Goal: Check status: Check status

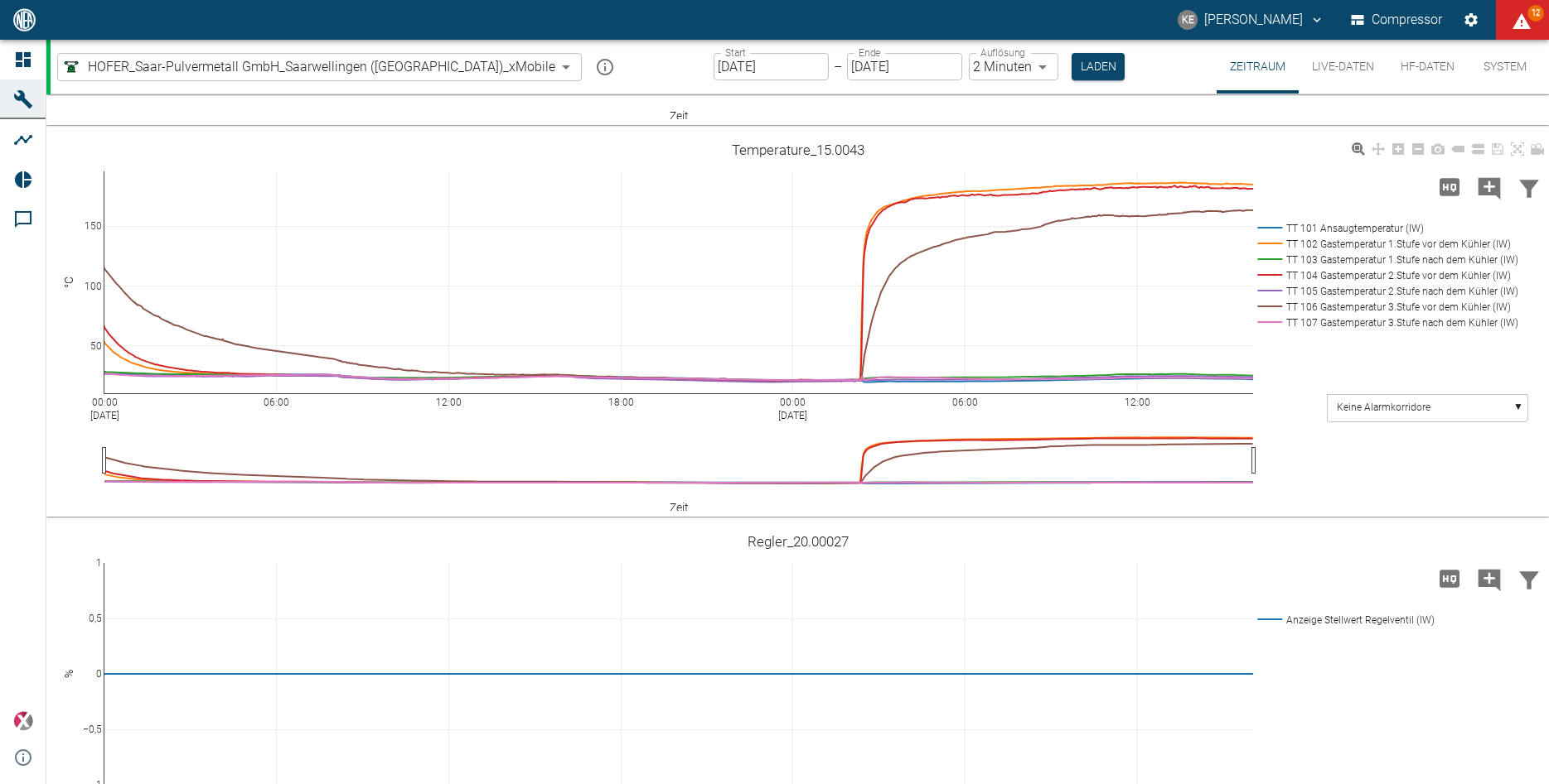
scroll to position [689, 0]
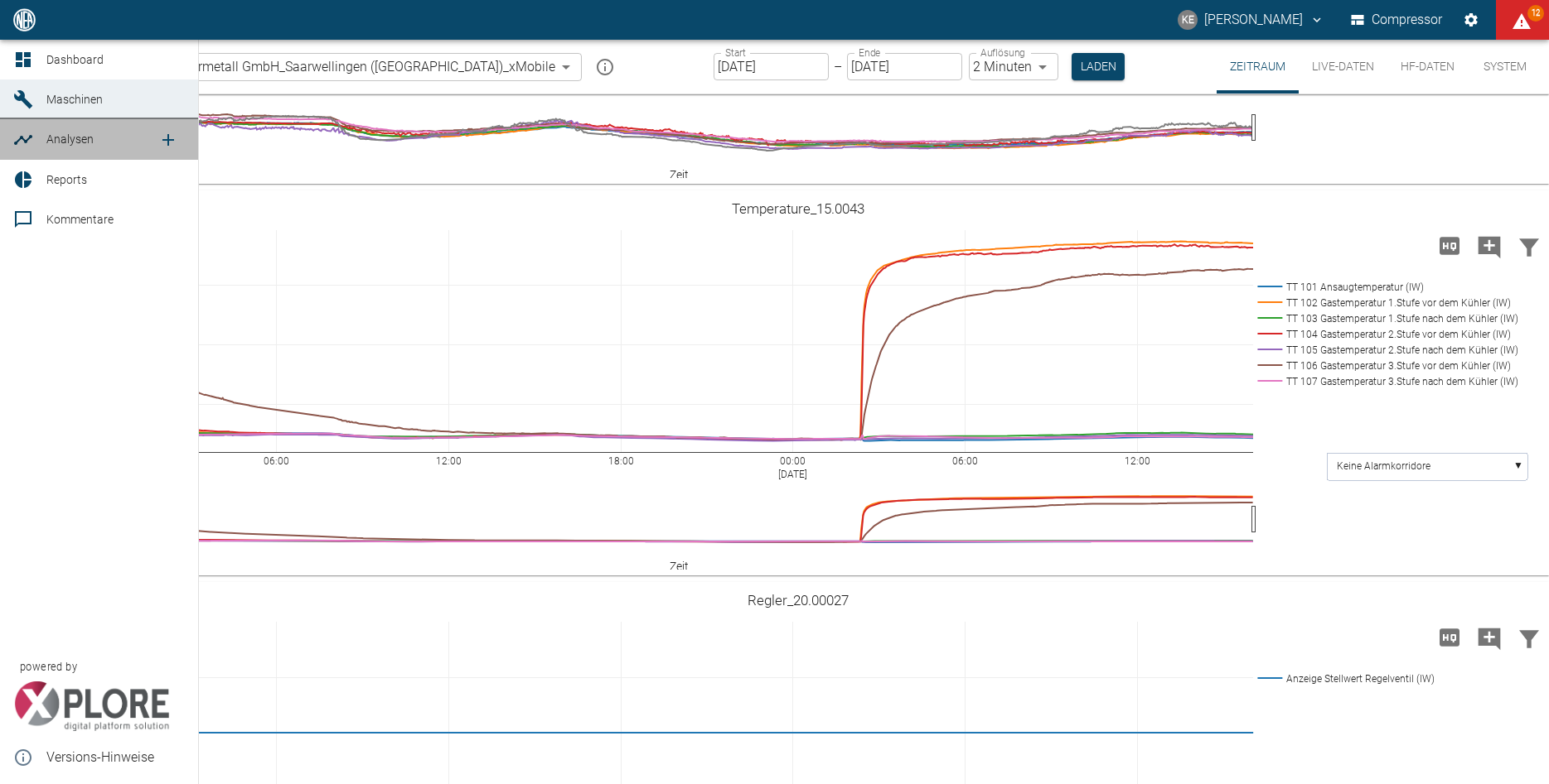
click at [37, 135] on div at bounding box center [26, 140] width 25 height 20
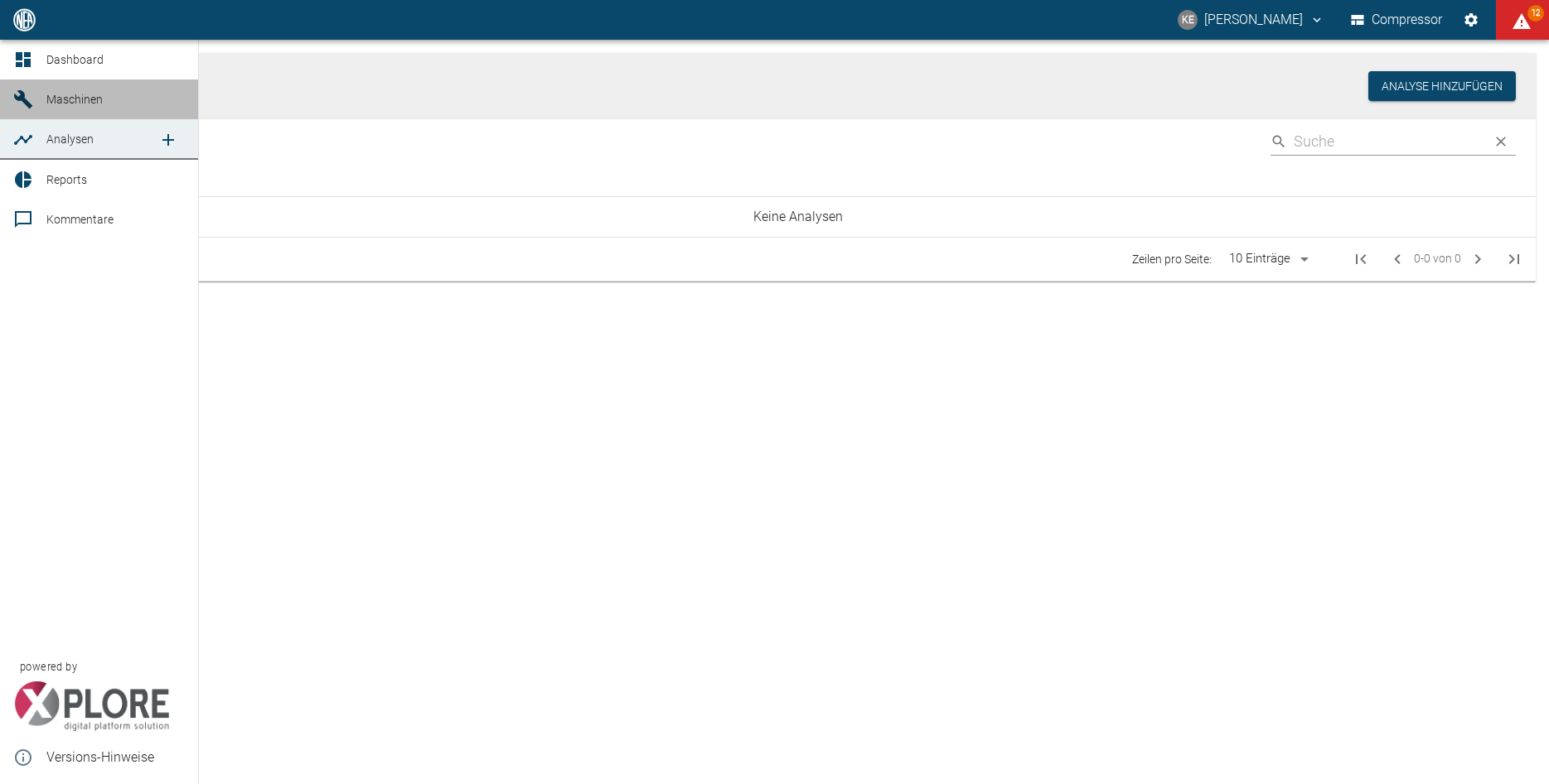
click at [34, 99] on div at bounding box center [26, 100] width 25 height 20
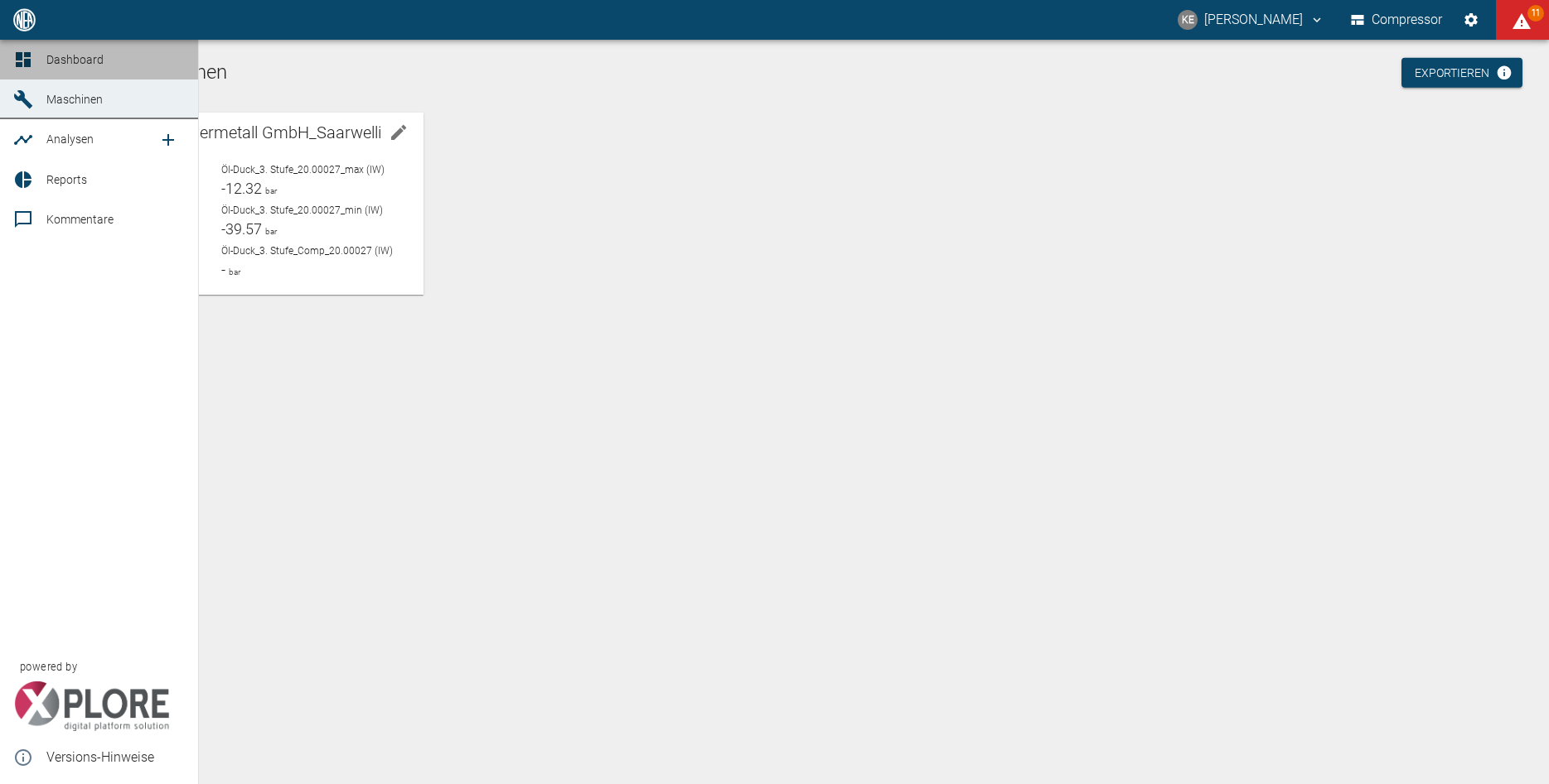
click at [39, 63] on link "Dashboard" at bounding box center [99, 60] width 198 height 40
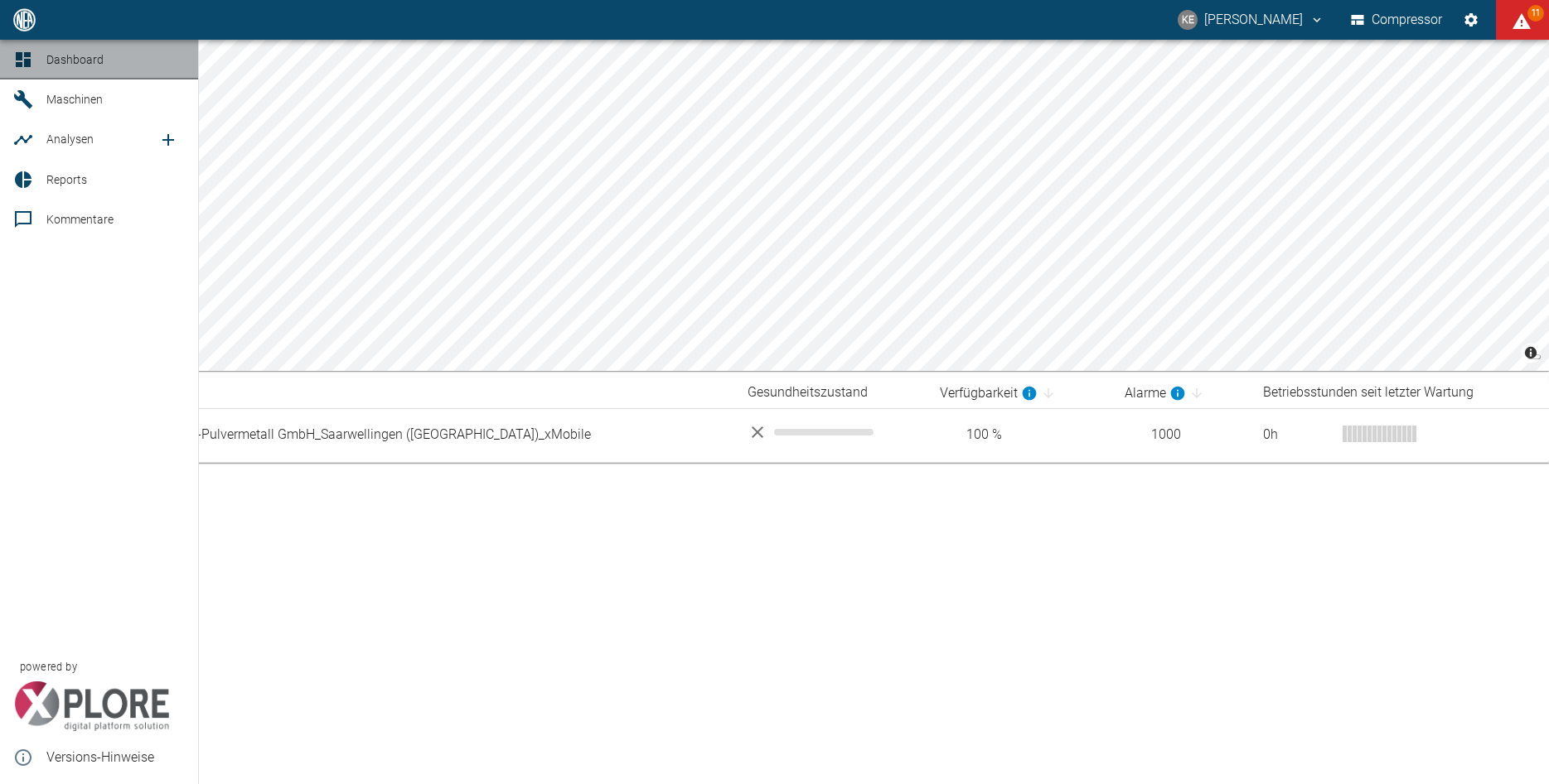
click at [87, 56] on span "Dashboard" at bounding box center [75, 60] width 57 height 13
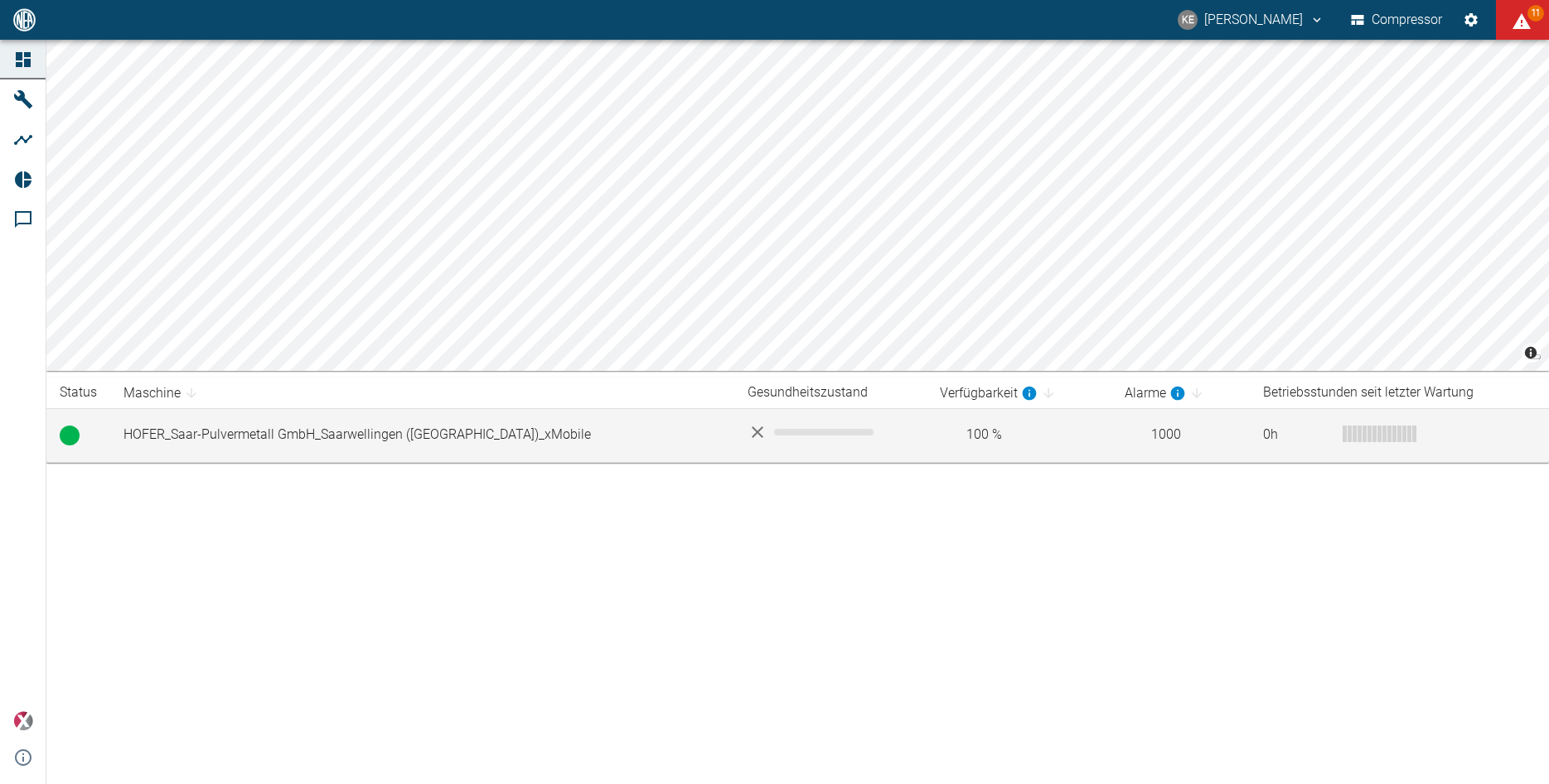
click at [325, 439] on td "HOFER_Saar-Pulvermetall GmbH_Saarwellingen ([GEOGRAPHIC_DATA])_xMobile" at bounding box center [422, 435] width 624 height 54
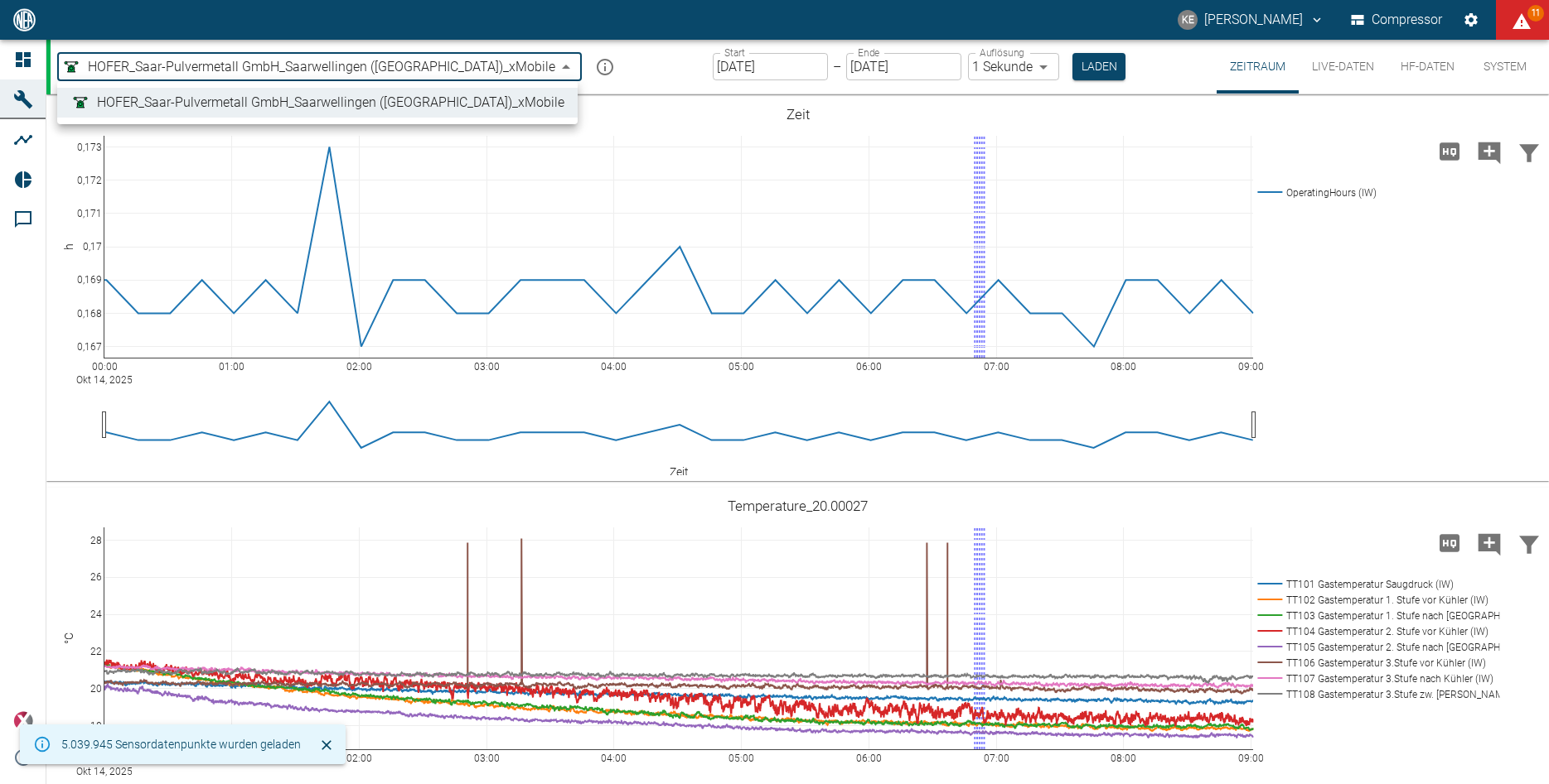
click at [455, 65] on body "[PERSON_NAME] Maachour Compressor 11 Dashboard Maschinen Analysen Reports Komme…" at bounding box center [774, 392] width 1549 height 784
click at [455, 65] on div at bounding box center [774, 392] width 1549 height 784
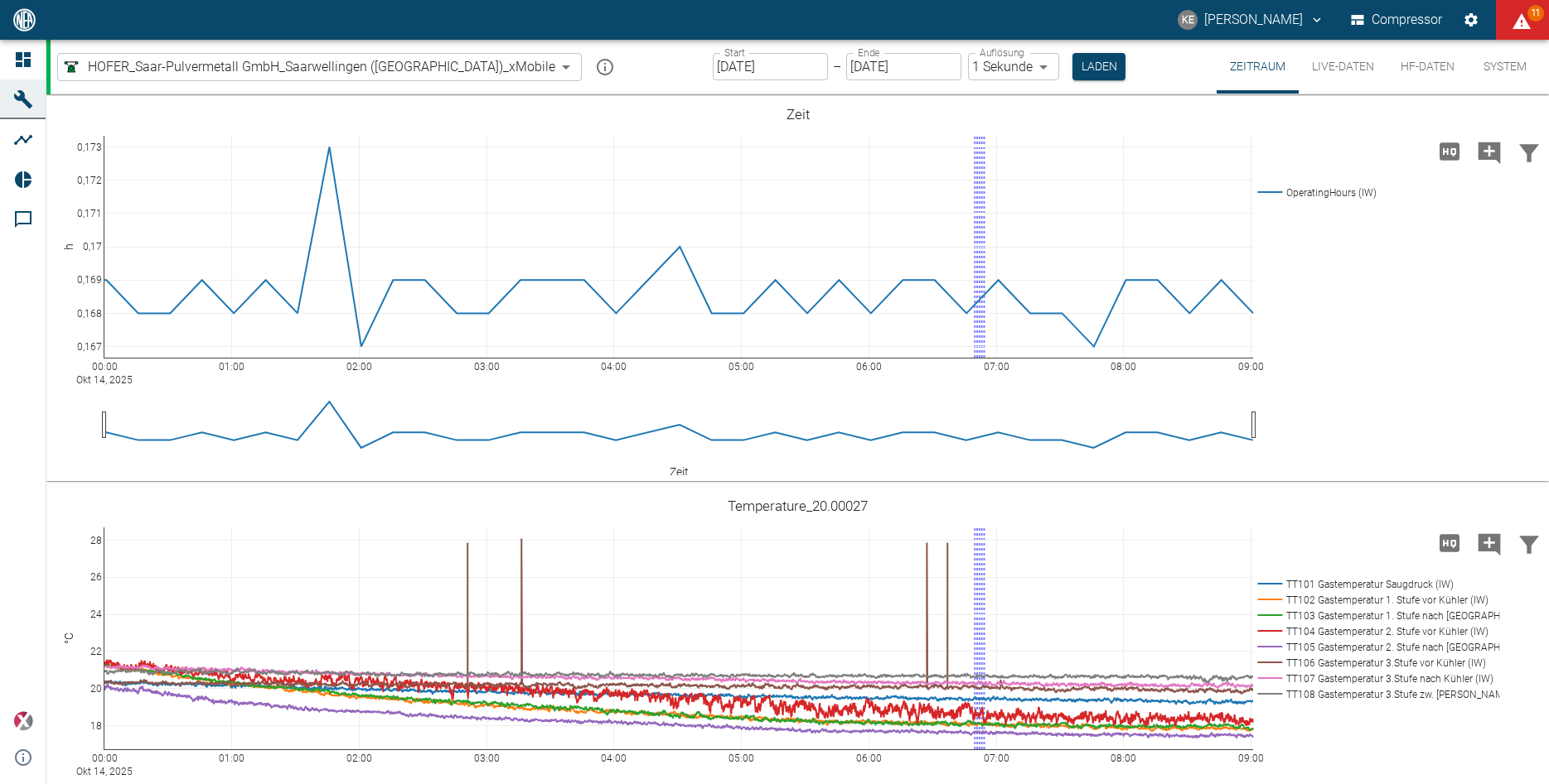
click at [558, 71] on div "HOFER_Saar-Pulvermetall GmbH_Saarwellingen ([GEOGRAPHIC_DATA])_xMobile 7a31f2f9…" at bounding box center [799, 66] width 1498 height 54
click at [1340, 66] on button "Live-Daten" at bounding box center [1343, 66] width 89 height 54
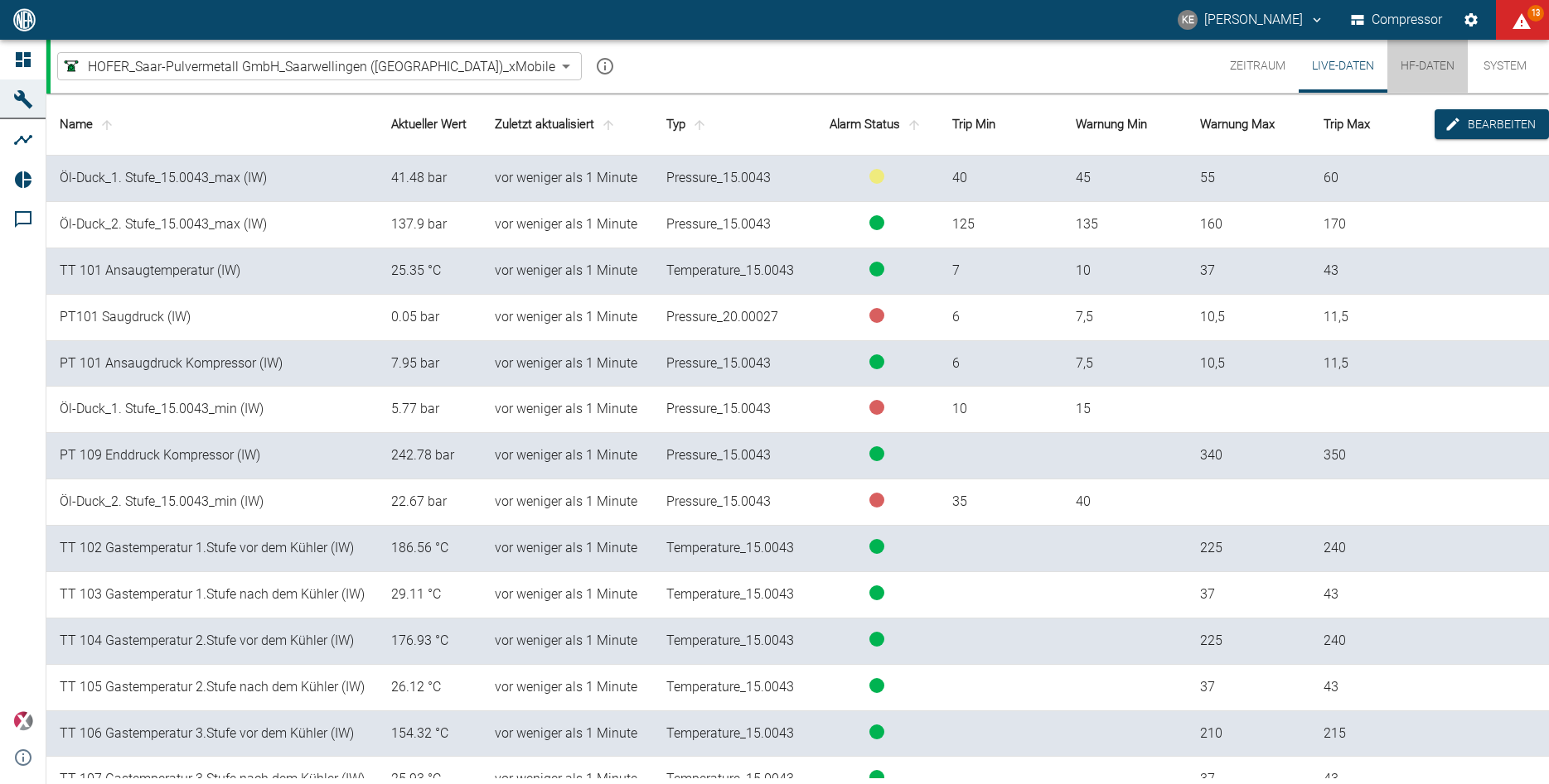
click at [1420, 68] on button "HF-Daten" at bounding box center [1427, 66] width 81 height 53
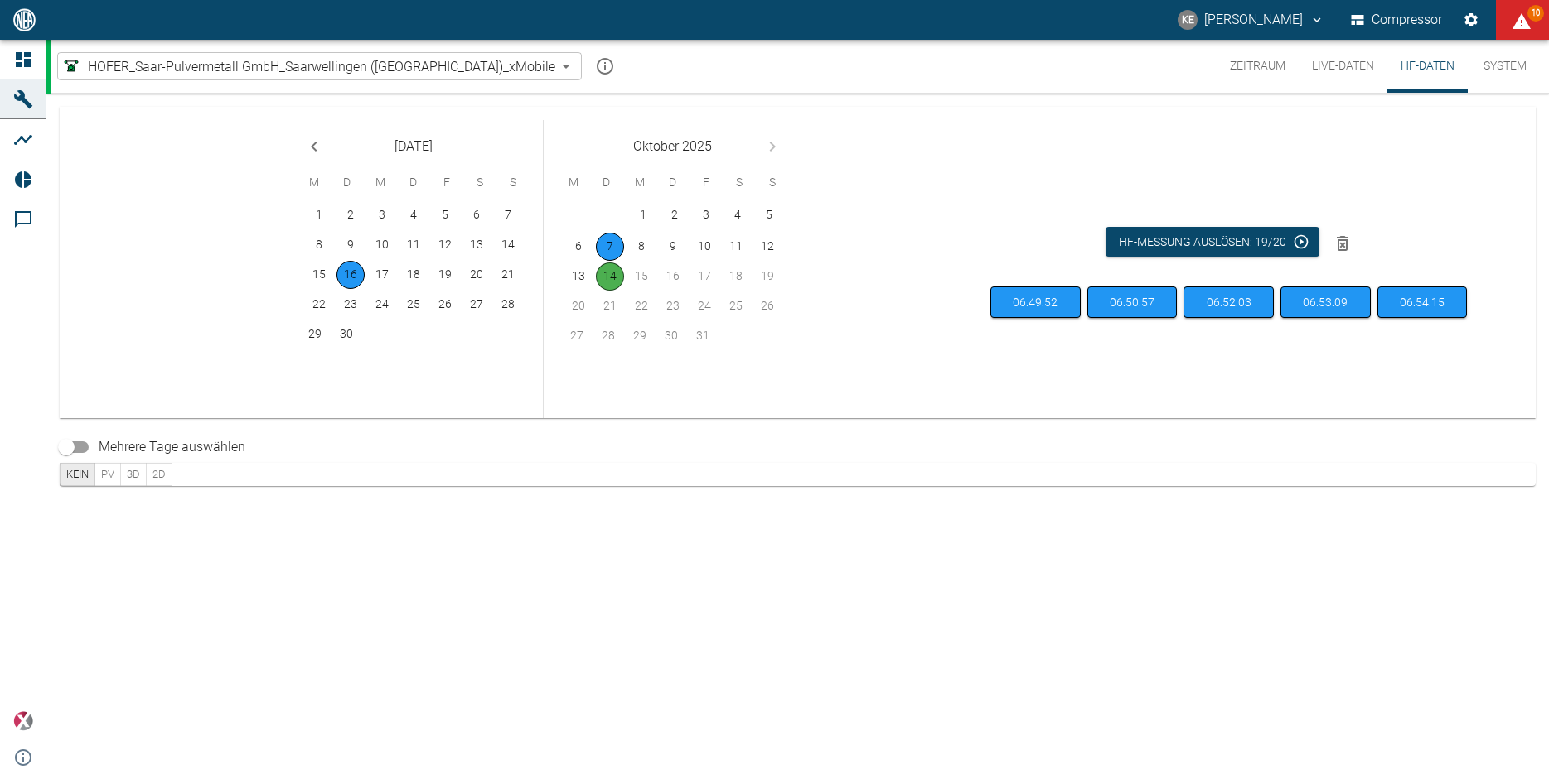
click at [105, 467] on button "PV" at bounding box center [108, 474] width 27 height 23
click at [145, 471] on button "3D" at bounding box center [134, 474] width 27 height 23
click at [165, 471] on button "2D" at bounding box center [160, 474] width 27 height 23
click at [78, 472] on button "Kein" at bounding box center [77, 474] width 36 height 23
click at [1516, 63] on button "System" at bounding box center [1505, 66] width 75 height 53
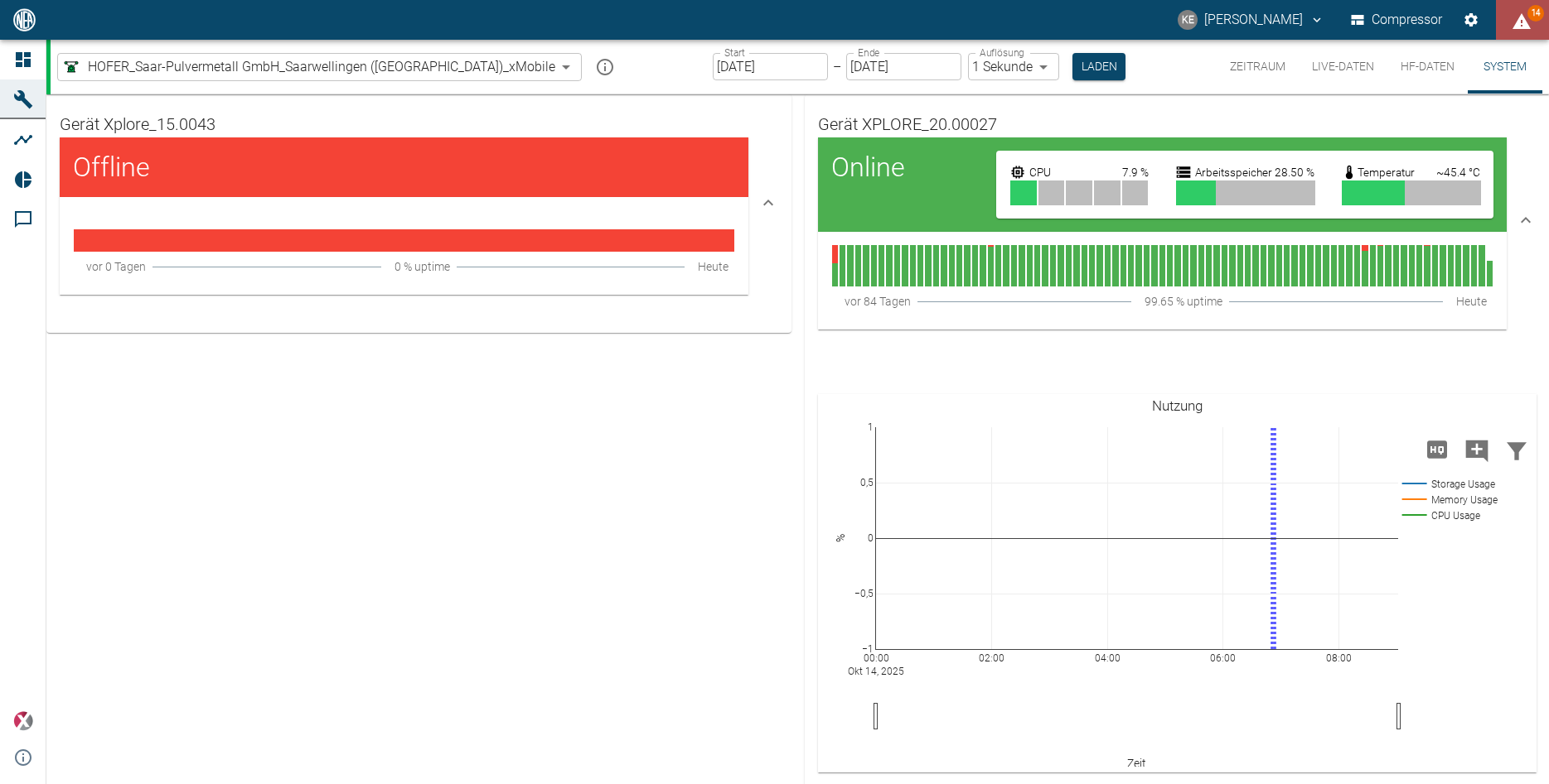
click at [1536, 15] on span "14" at bounding box center [1536, 13] width 17 height 17
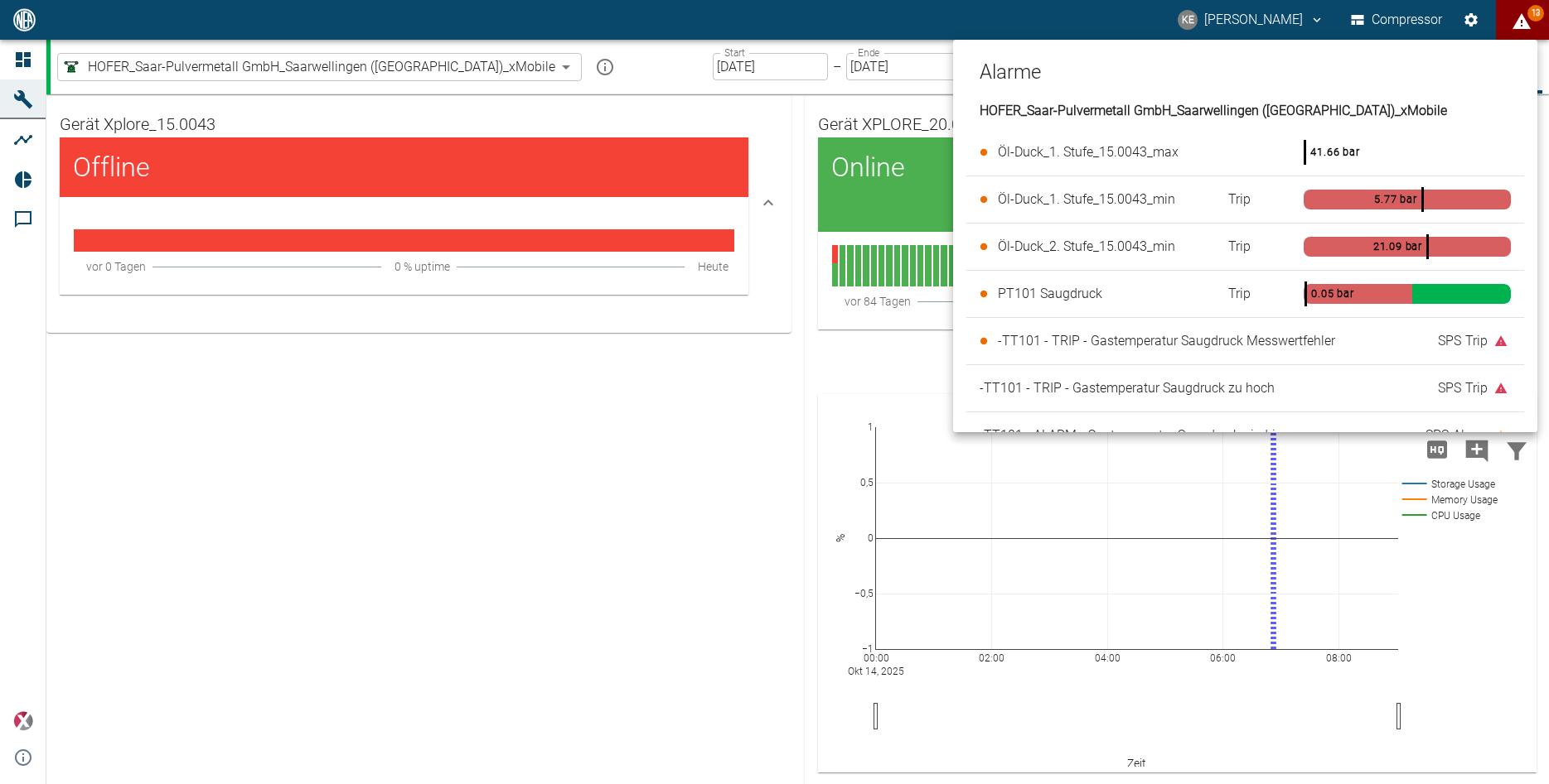
click at [568, 434] on div at bounding box center [774, 392] width 1549 height 784
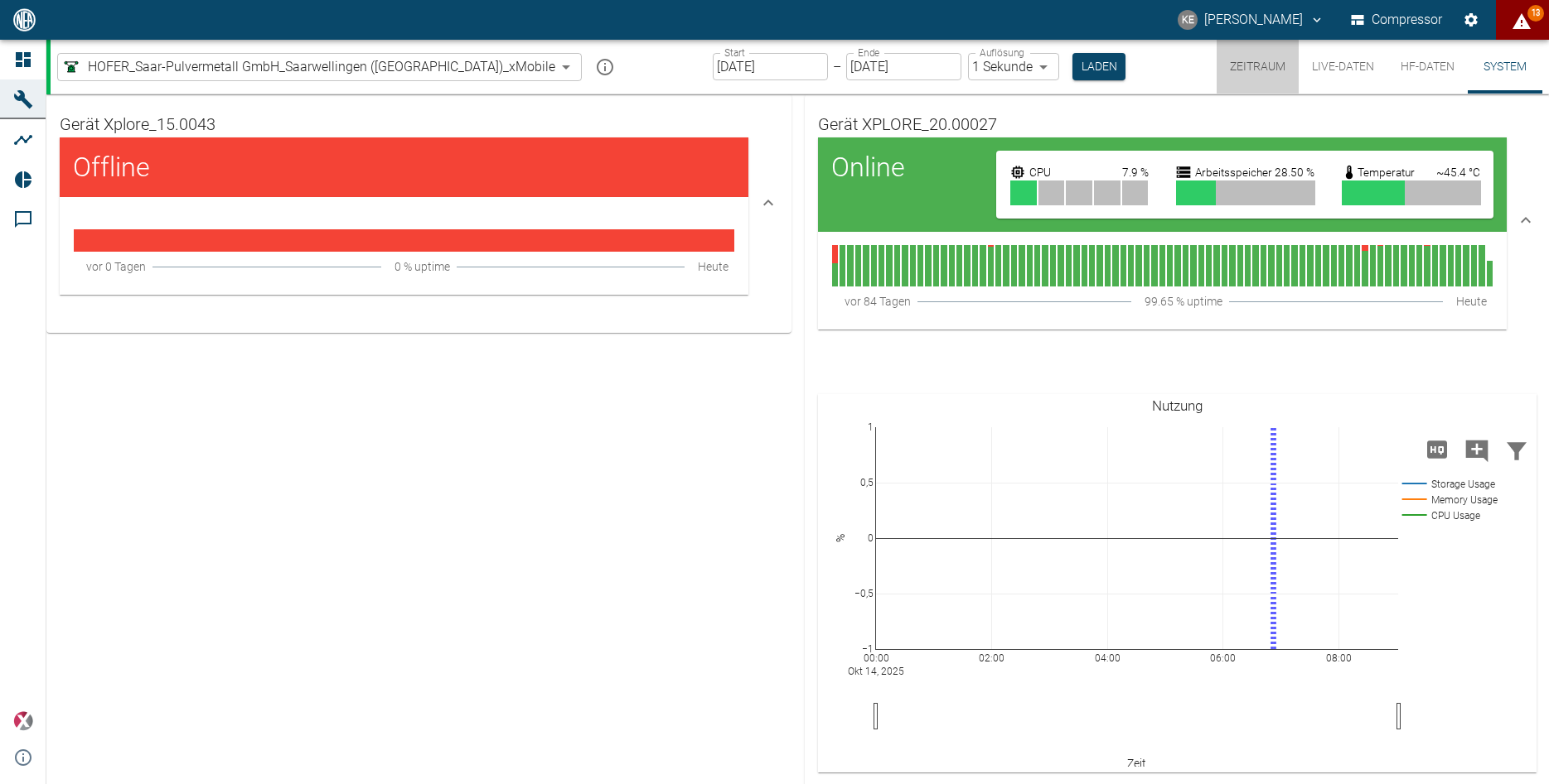
click at [1268, 64] on button "Zeitraum" at bounding box center [1257, 66] width 82 height 54
